Goal: Complete application form

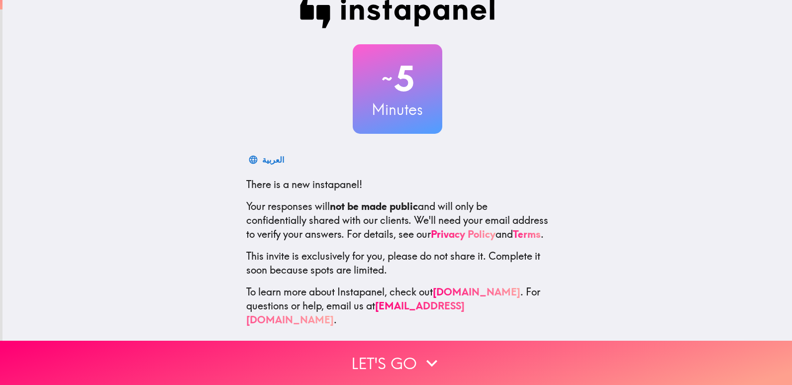
scroll to position [29, 0]
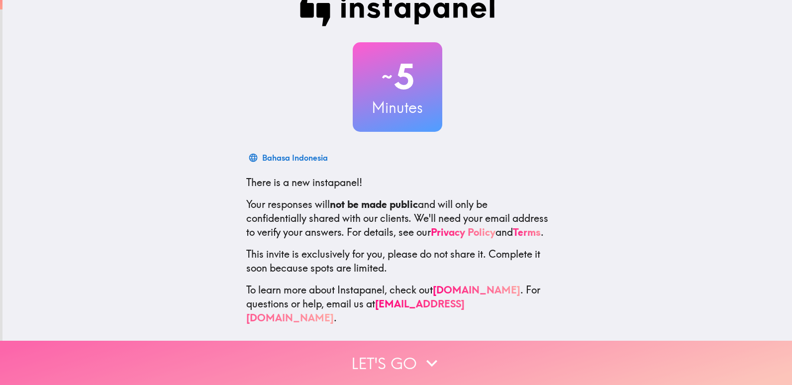
click at [363, 349] on button "Let's go" at bounding box center [396, 363] width 792 height 44
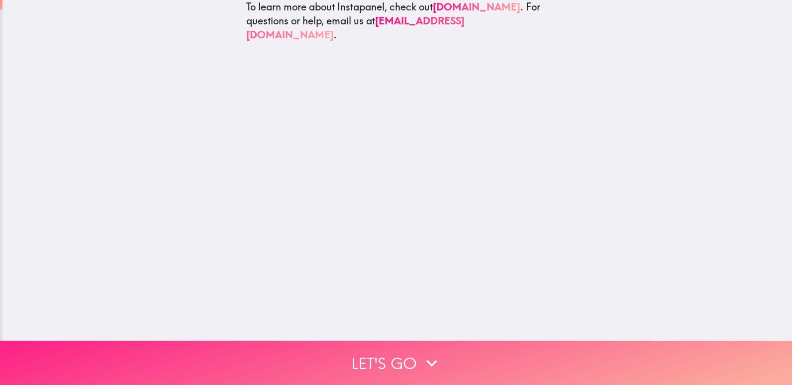
scroll to position [0, 0]
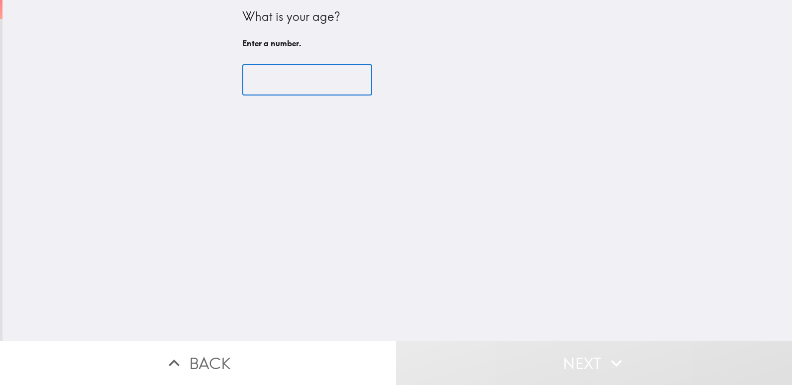
click at [270, 77] on input "number" at bounding box center [307, 80] width 130 height 31
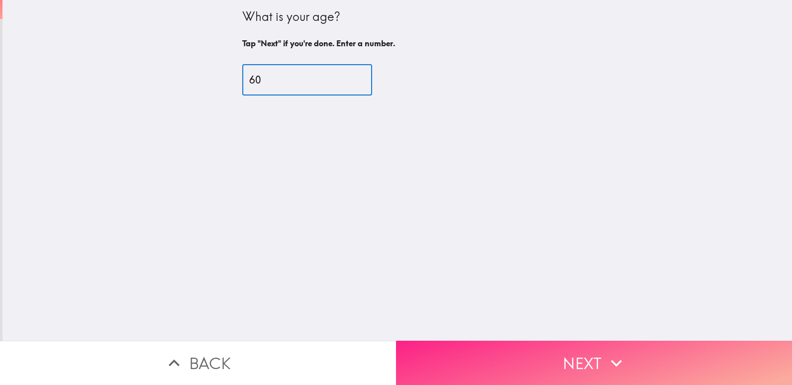
type input "60"
click at [579, 354] on button "Next" at bounding box center [594, 363] width 396 height 44
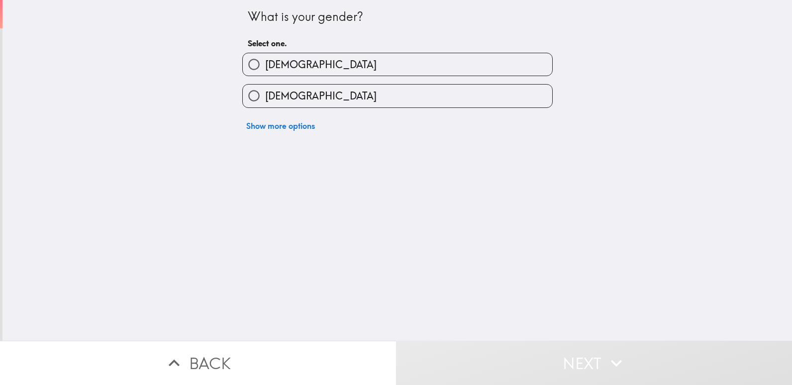
click at [274, 100] on span "[DEMOGRAPHIC_DATA]" at bounding box center [320, 96] width 111 height 14
click at [265, 100] on input "[DEMOGRAPHIC_DATA]" at bounding box center [254, 96] width 22 height 22
radio input "true"
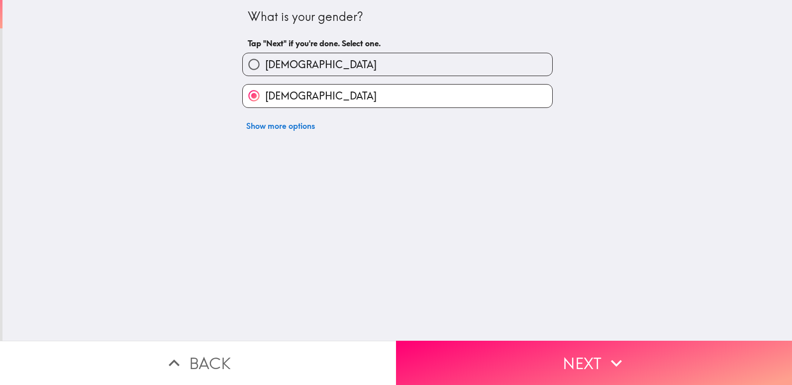
click at [549, 354] on button "Next" at bounding box center [594, 363] width 396 height 44
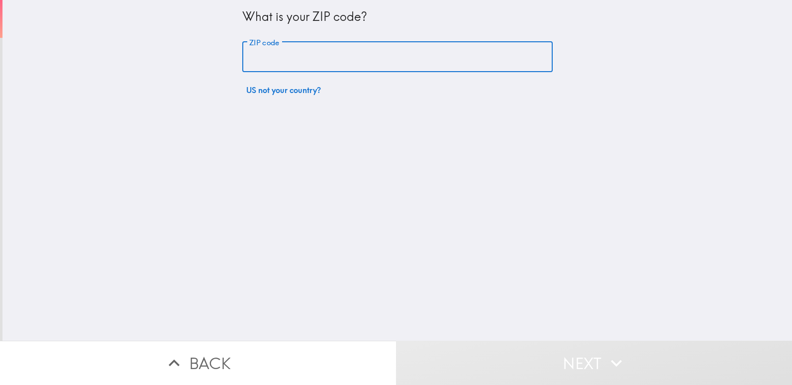
click at [288, 52] on input "ZIP code" at bounding box center [397, 57] width 311 height 31
type input "23663"
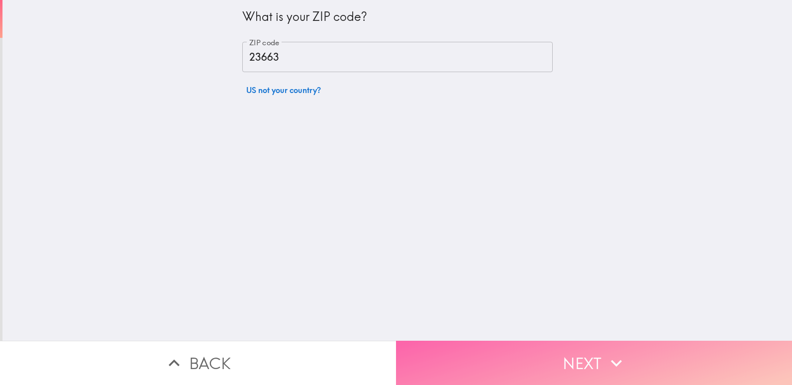
click at [529, 352] on button "Next" at bounding box center [594, 363] width 396 height 44
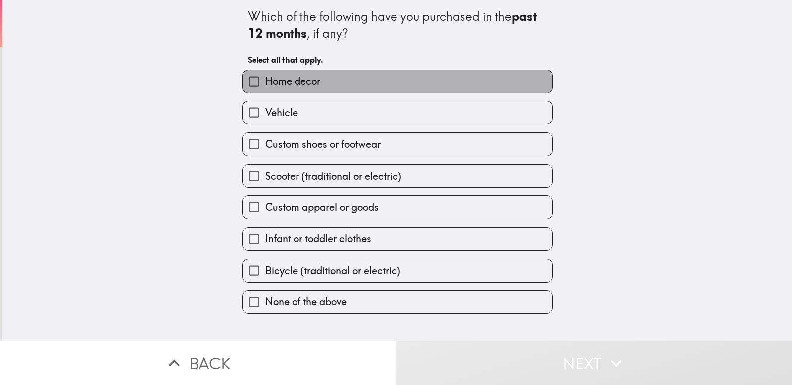
click at [281, 83] on span "Home decor" at bounding box center [292, 81] width 55 height 14
click at [265, 83] on input "Home decor" at bounding box center [254, 81] width 22 height 22
checkbox input "true"
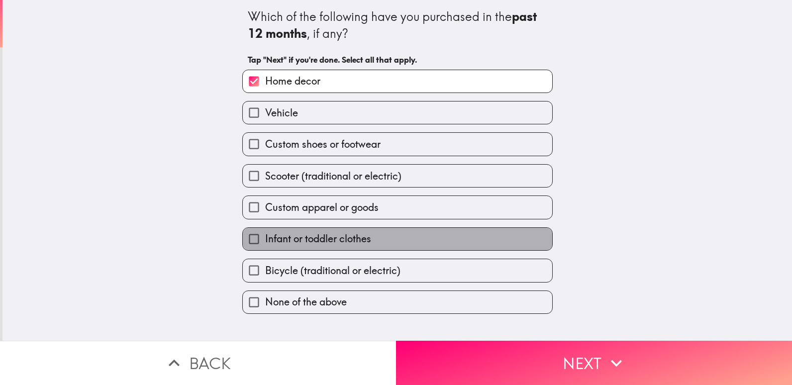
click at [298, 239] on span "Infant or toddler clothes" at bounding box center [318, 239] width 106 height 14
click at [265, 239] on input "Infant or toddler clothes" at bounding box center [254, 239] width 22 height 22
checkbox input "true"
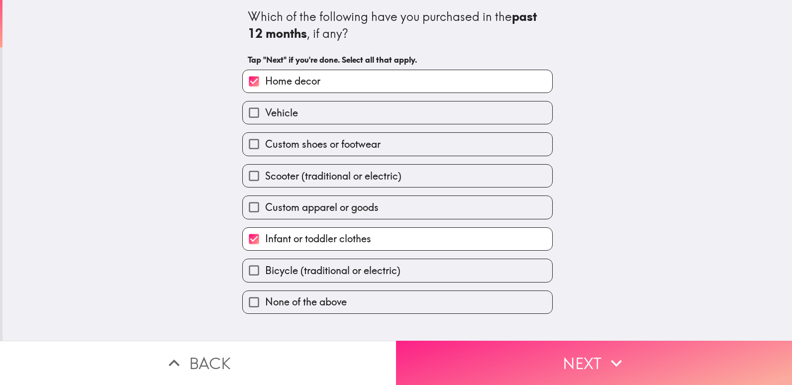
click at [571, 352] on button "Next" at bounding box center [594, 363] width 396 height 44
